Goal: Task Accomplishment & Management: Use online tool/utility

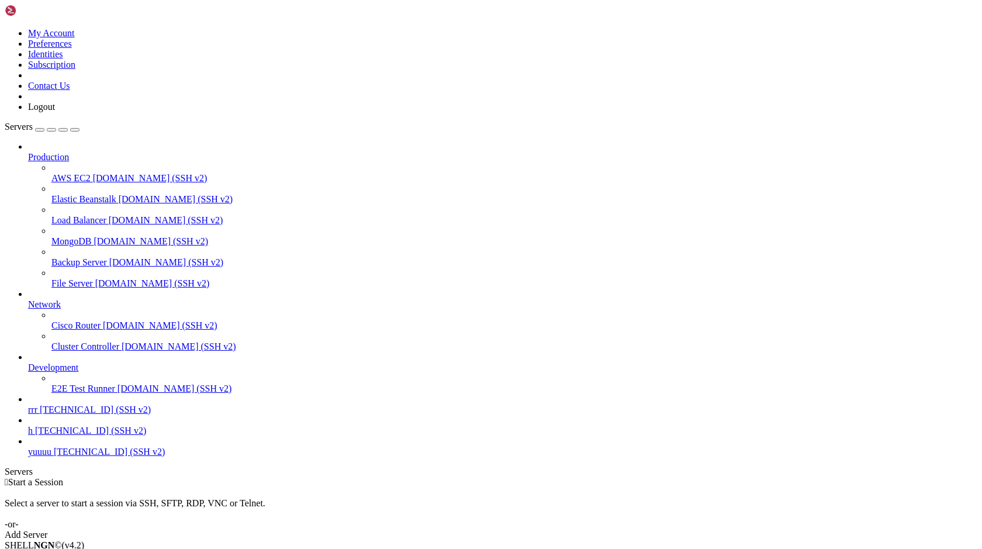
click at [70, 435] on span "[TECHNICAL_ID] (SSH v2)" at bounding box center [90, 430] width 111 height 10
click at [179, 497] on div "" at bounding box center [502, 502] width 949 height 11
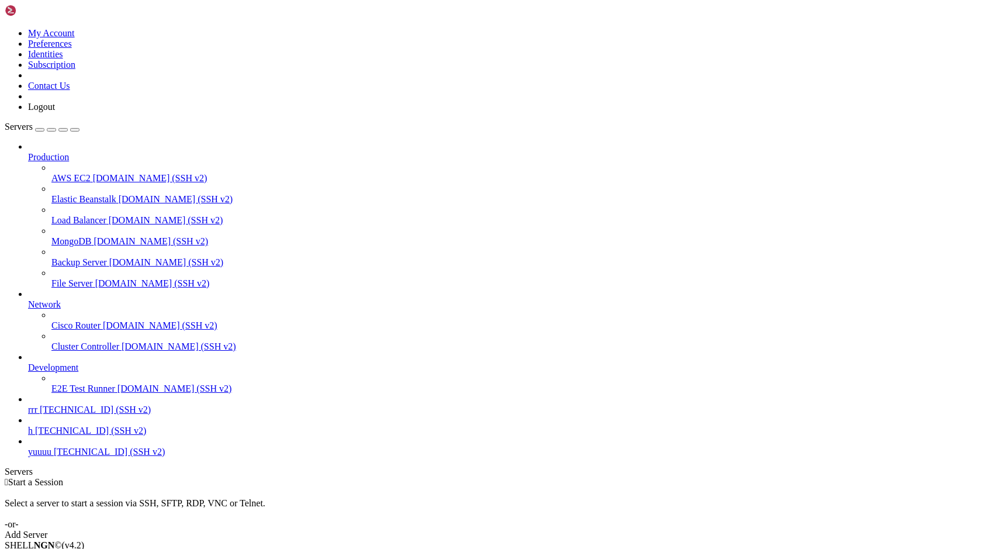
click at [75, 435] on span "[TECHNICAL_ID] (SSH v2)" at bounding box center [90, 430] width 111 height 10
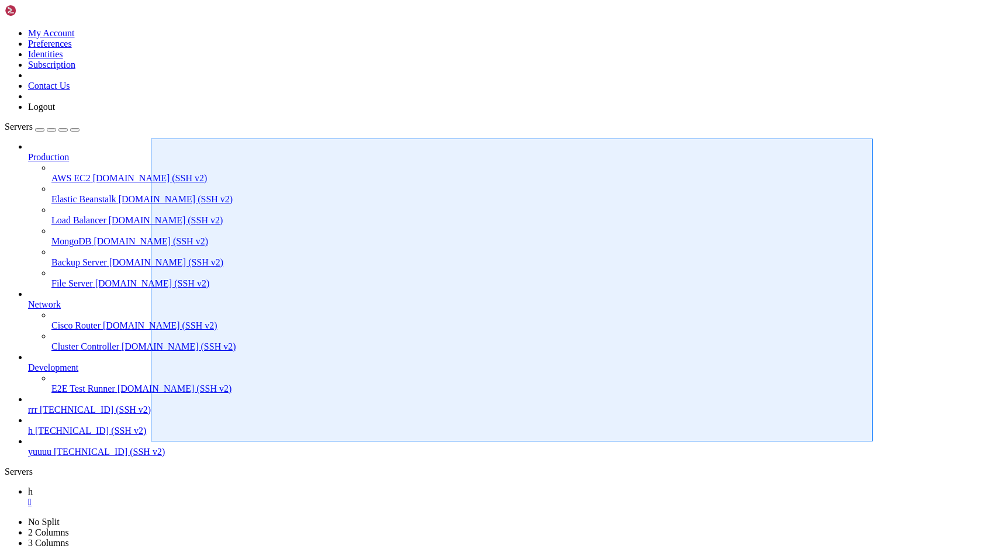
drag, startPoint x: 151, startPoint y: 138, endPoint x: 726, endPoint y: 387, distance: 626.4
click at [872, 441] on div at bounding box center [491, 274] width 982 height 549
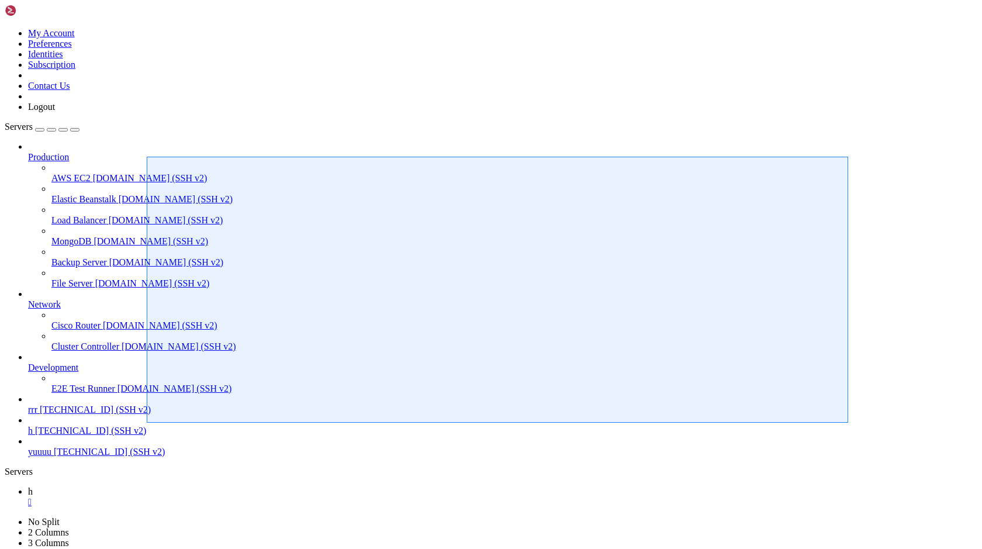
drag, startPoint x: 147, startPoint y: 157, endPoint x: 701, endPoint y: 369, distance: 593.6
click at [848, 422] on div at bounding box center [491, 274] width 982 height 549
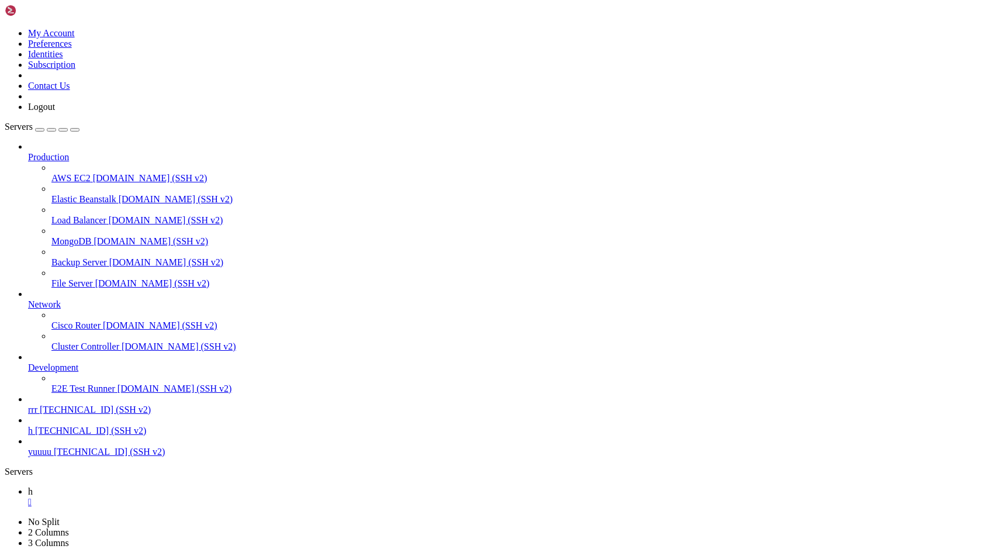
drag, startPoint x: 143, startPoint y: 893, endPoint x: 239, endPoint y: 980, distance: 129.9
drag, startPoint x: 241, startPoint y: 979, endPoint x: 119, endPoint y: 795, distance: 221.2
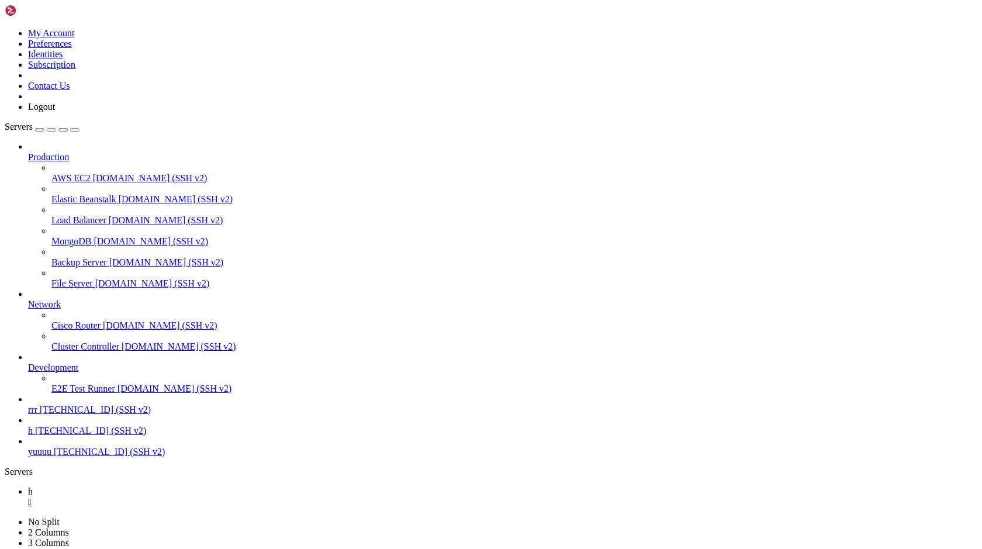
click at [51, 456] on span "yuuuu" at bounding box center [39, 451] width 23 height 10
click at [179, 497] on div "" at bounding box center [502, 502] width 949 height 11
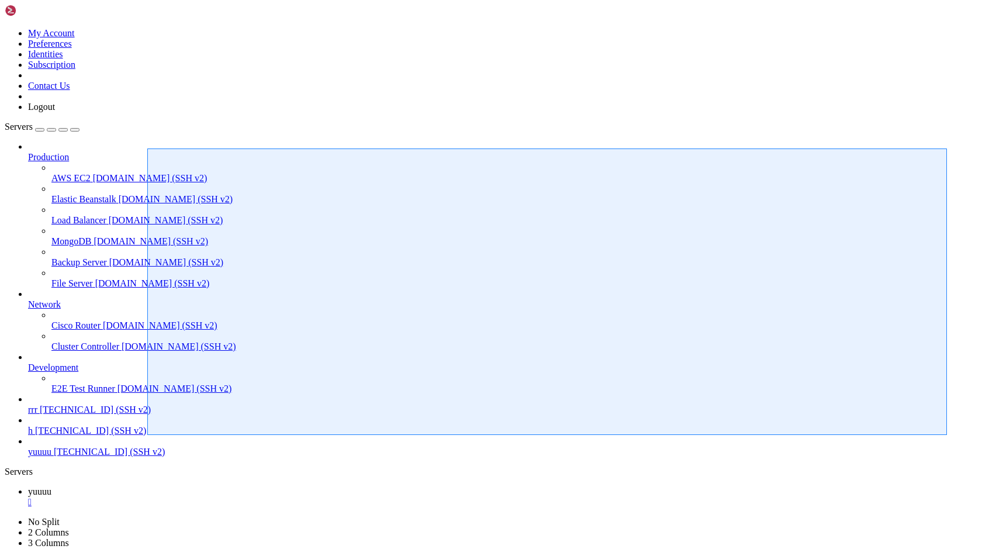
drag, startPoint x: 147, startPoint y: 148, endPoint x: 946, endPoint y: 435, distance: 848.9
click at [946, 435] on div at bounding box center [491, 274] width 982 height 549
